Goal: Information Seeking & Learning: Learn about a topic

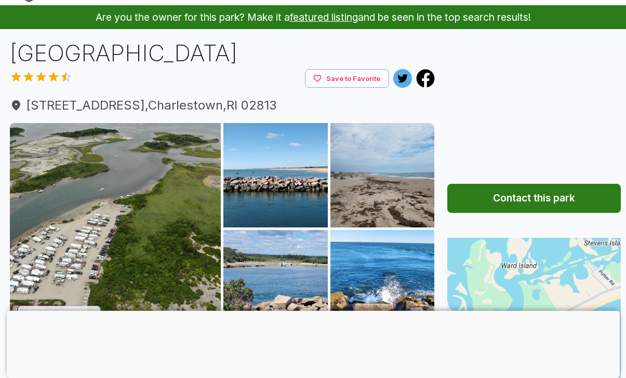
scroll to position [39, 0]
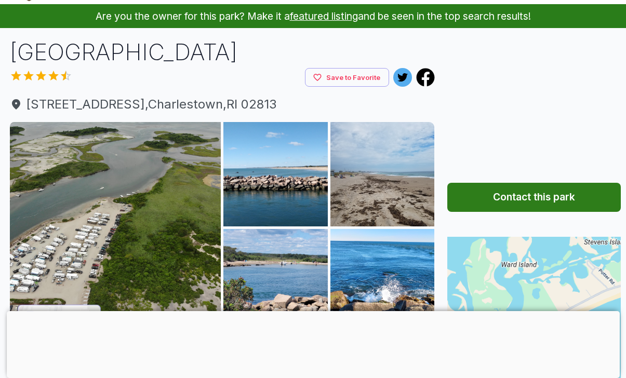
click at [112, 168] on img at bounding box center [115, 227] width 211 height 211
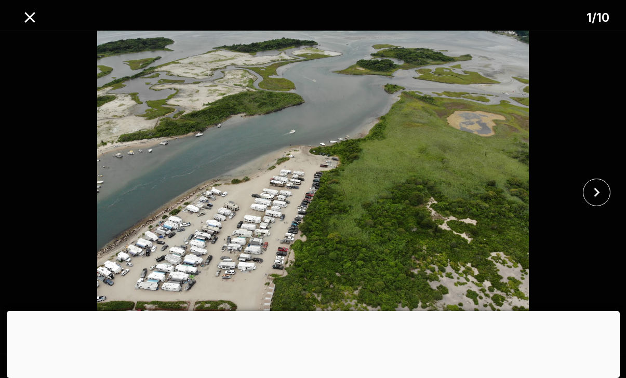
scroll to position [132, 0]
click at [524, 78] on img at bounding box center [312, 192] width 521 height 323
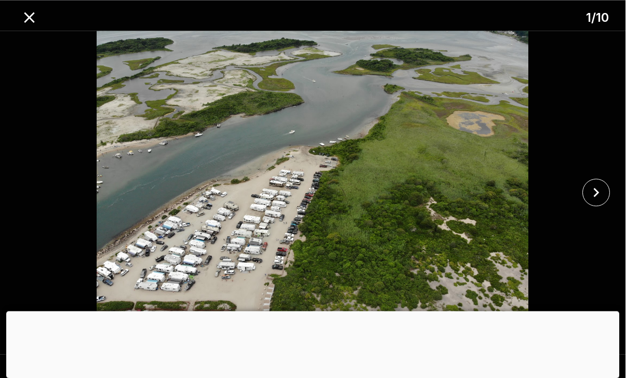
scroll to position [132, 12]
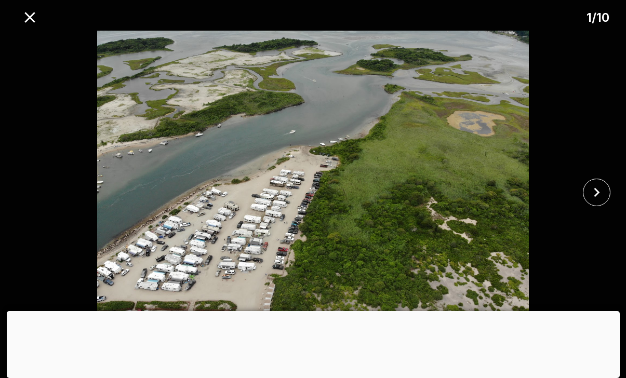
click at [600, 201] on icon "close" at bounding box center [596, 192] width 18 height 18
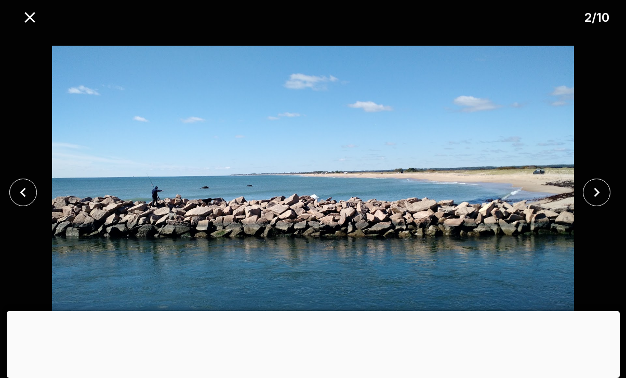
click at [599, 197] on icon "close" at bounding box center [597, 192] width 6 height 9
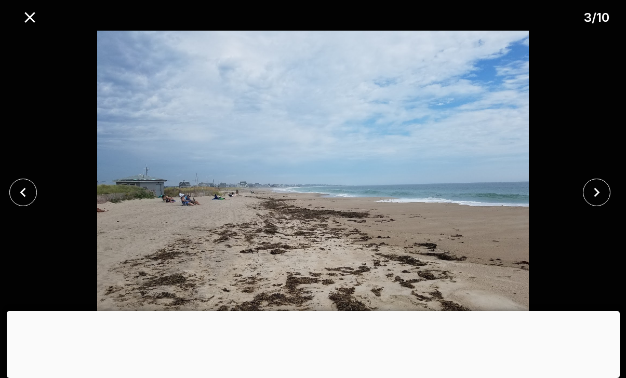
click at [598, 201] on icon "close" at bounding box center [596, 192] width 18 height 18
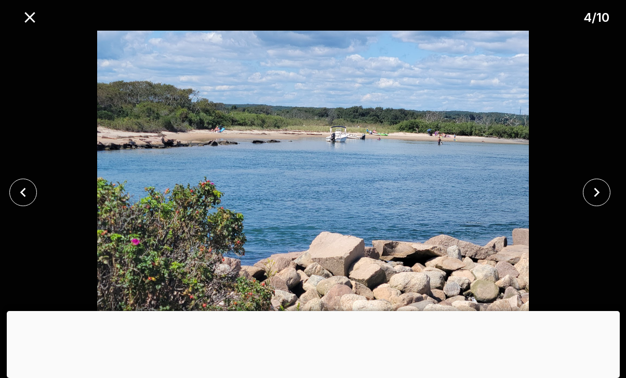
click at [599, 201] on icon "close" at bounding box center [596, 192] width 18 height 18
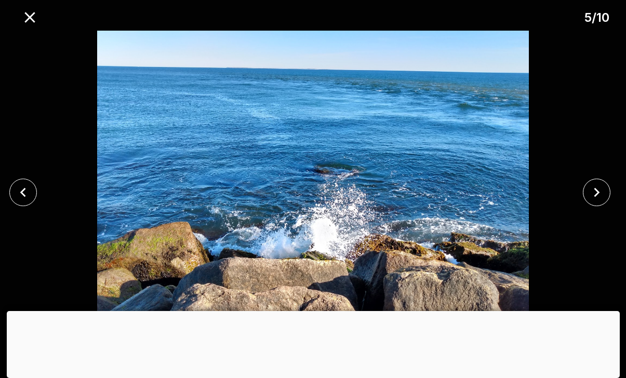
click at [599, 201] on icon "close" at bounding box center [596, 192] width 18 height 18
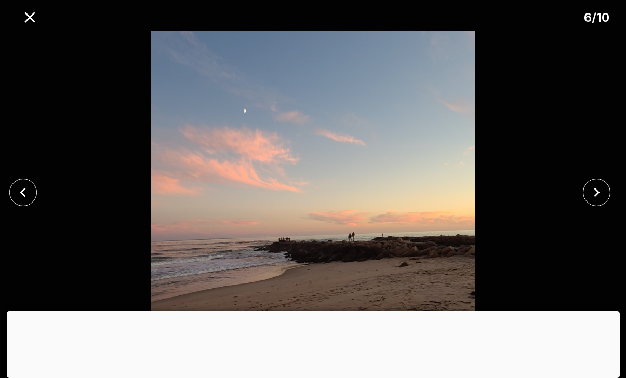
click at [606, 206] on button "close" at bounding box center [597, 193] width 28 height 28
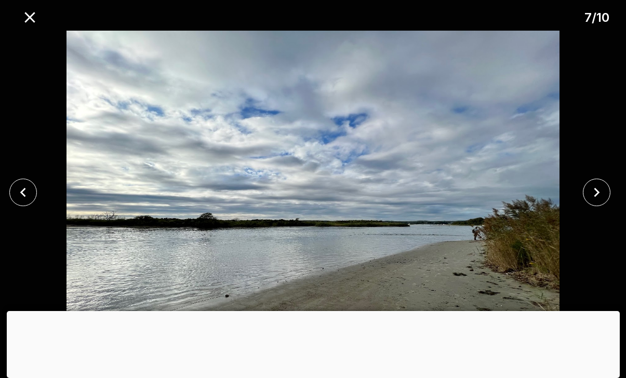
click at [595, 201] on icon "close" at bounding box center [596, 192] width 18 height 18
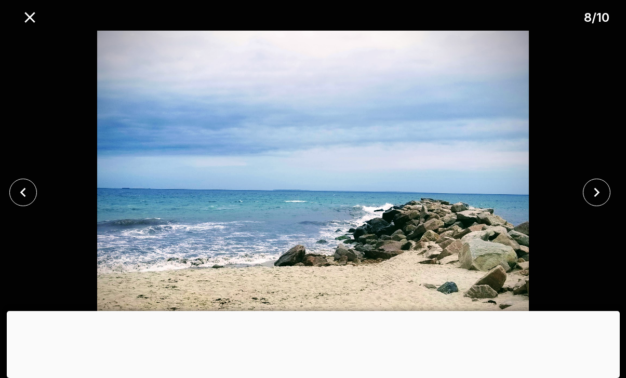
click at [597, 201] on icon "close" at bounding box center [596, 192] width 18 height 18
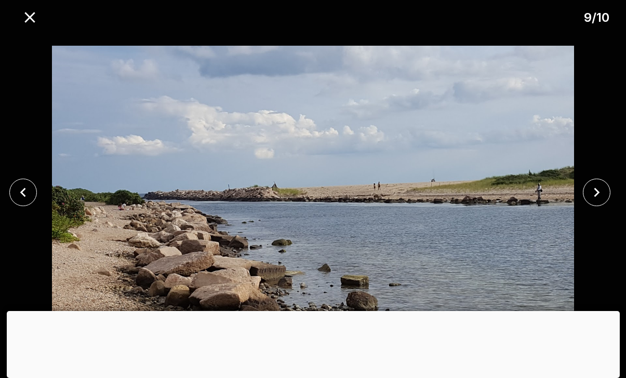
click at [597, 201] on icon "close" at bounding box center [596, 192] width 18 height 18
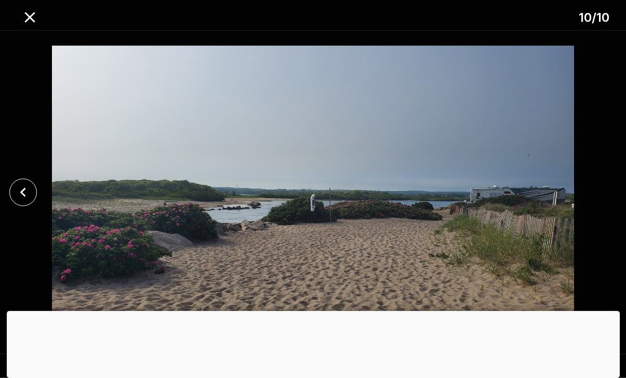
scroll to position [286, 0]
click at [23, 201] on icon "close" at bounding box center [23, 192] width 18 height 18
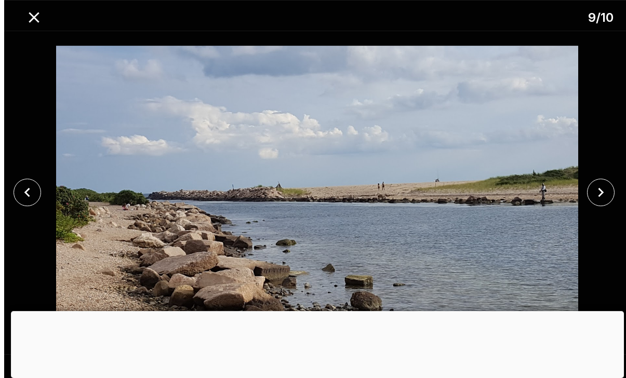
scroll to position [295, 0]
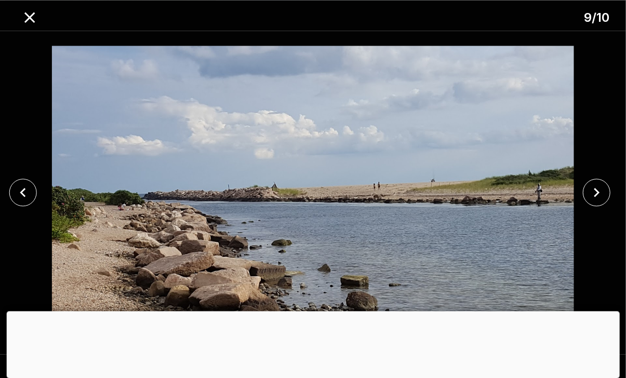
click at [591, 201] on icon "close" at bounding box center [596, 192] width 18 height 18
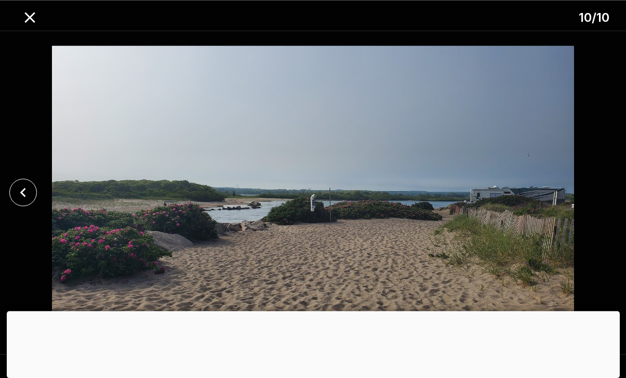
scroll to position [0, 0]
click at [29, 194] on icon "close" at bounding box center [23, 192] width 18 height 18
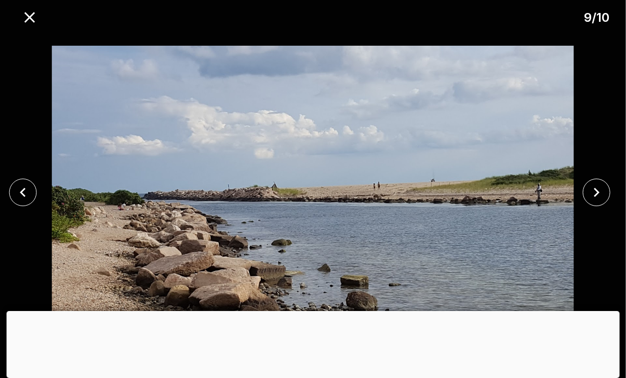
click at [30, 21] on icon "close" at bounding box center [30, 17] width 18 height 18
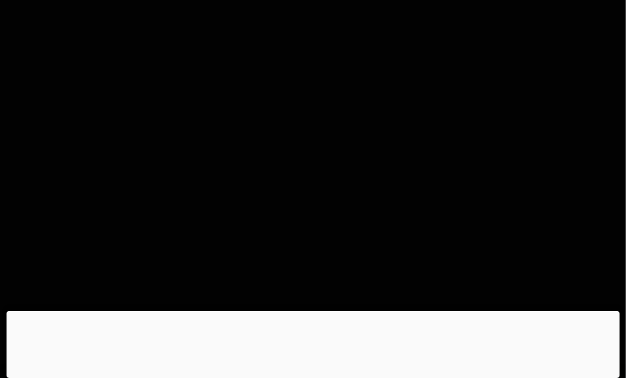
scroll to position [0, 2]
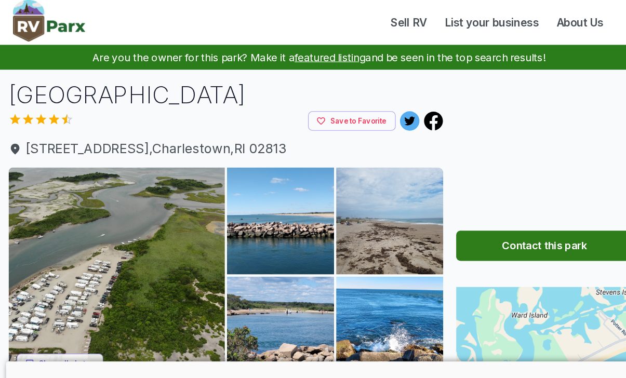
scroll to position [2, 0]
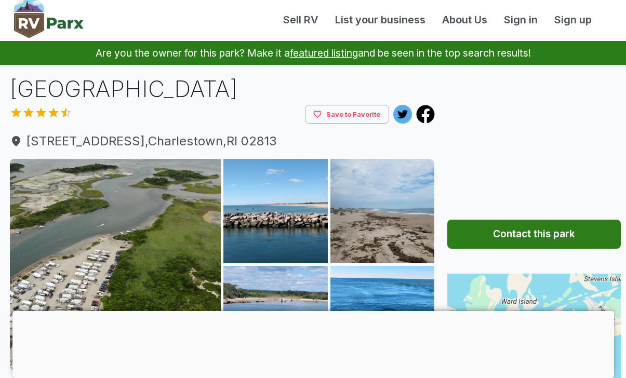
click at [182, 235] on img at bounding box center [115, 264] width 211 height 211
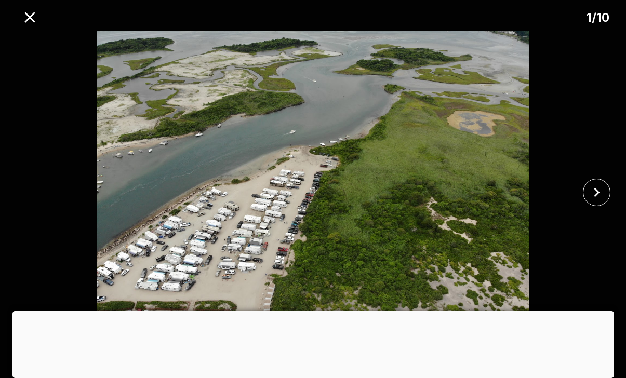
click at [4, 68] on div at bounding box center [313, 192] width 626 height 323
click at [579, 194] on div at bounding box center [600, 193] width 52 height 28
click at [592, 196] on icon "close" at bounding box center [596, 192] width 18 height 18
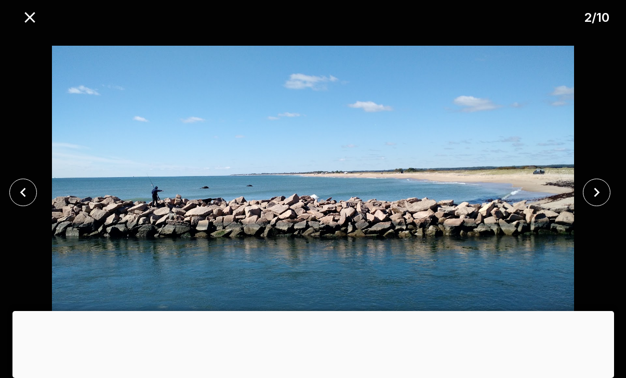
click at [587, 191] on icon "close" at bounding box center [596, 192] width 18 height 18
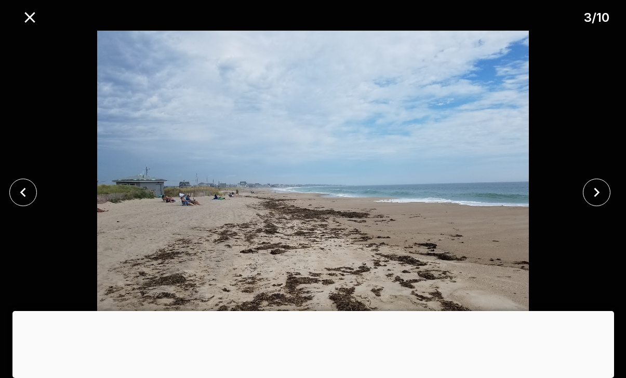
click at [589, 195] on icon "close" at bounding box center [596, 192] width 18 height 18
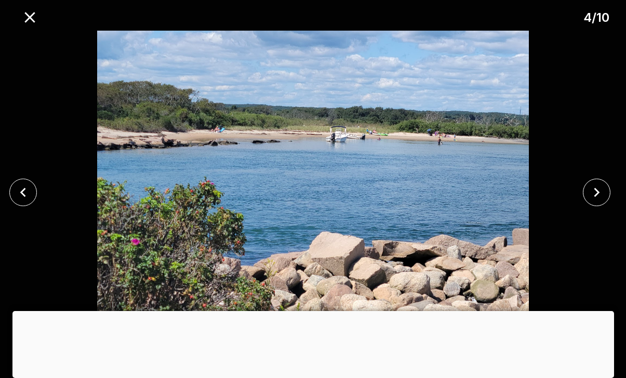
click at [595, 197] on icon "close" at bounding box center [596, 192] width 18 height 18
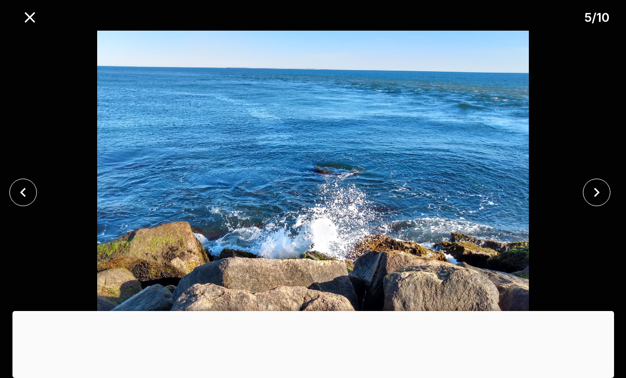
click at [597, 197] on icon "close" at bounding box center [596, 192] width 18 height 18
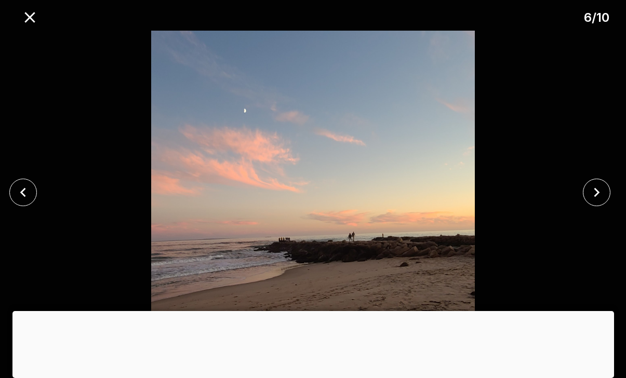
click at [597, 196] on icon "close" at bounding box center [596, 192] width 18 height 18
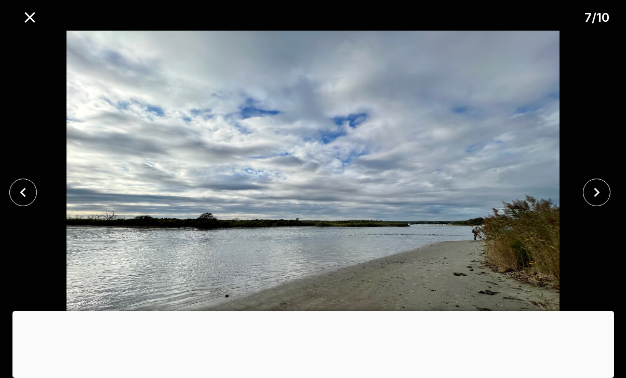
click at [597, 199] on icon "close" at bounding box center [596, 192] width 18 height 18
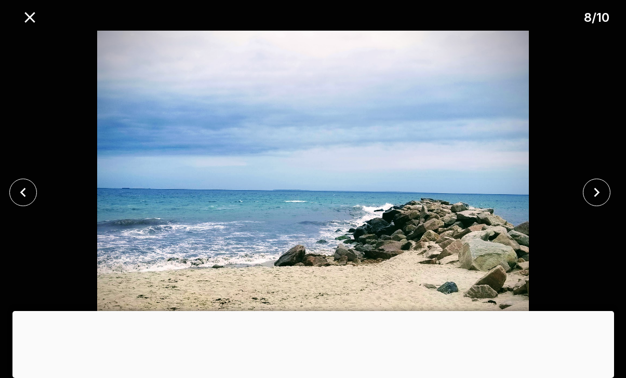
click at [595, 197] on icon "close" at bounding box center [597, 192] width 6 height 9
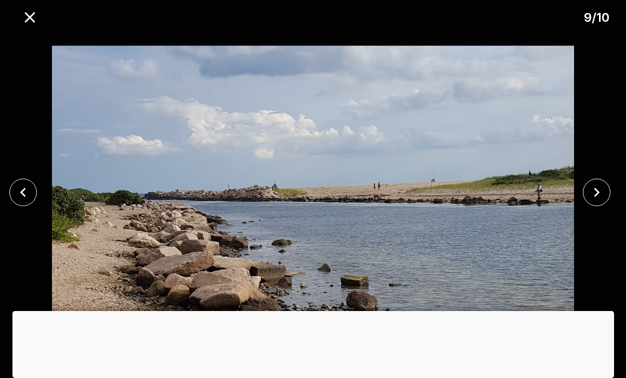
click at [596, 197] on icon "close" at bounding box center [596, 192] width 18 height 18
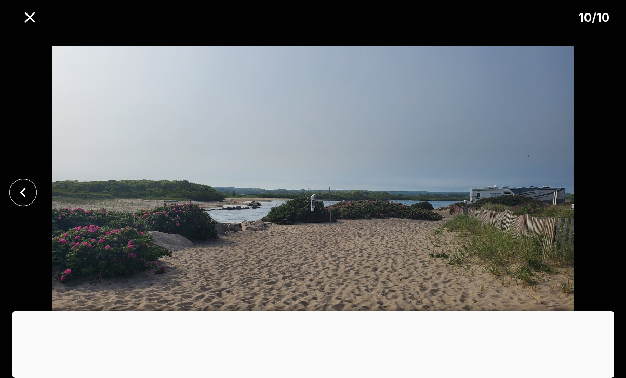
scroll to position [0, 0]
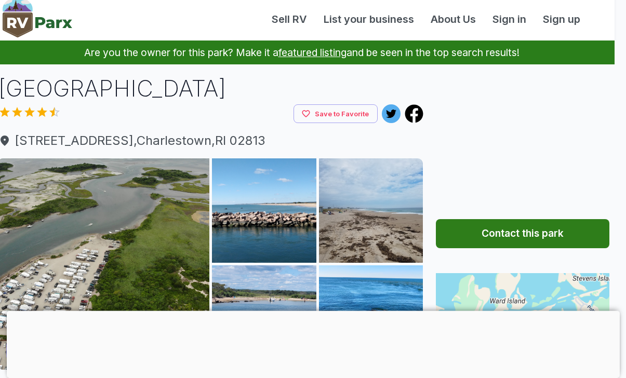
scroll to position [0, 11]
